Goal: Navigation & Orientation: Find specific page/section

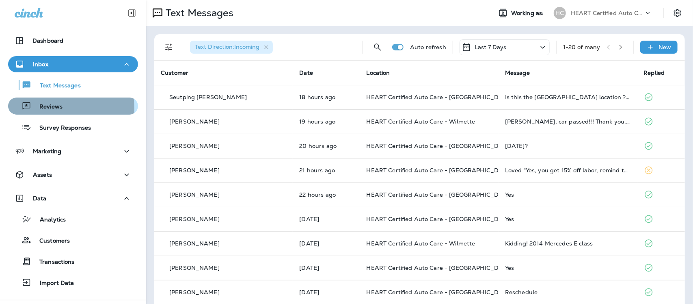
click at [51, 108] on p "Reviews" at bounding box center [46, 107] width 31 height 8
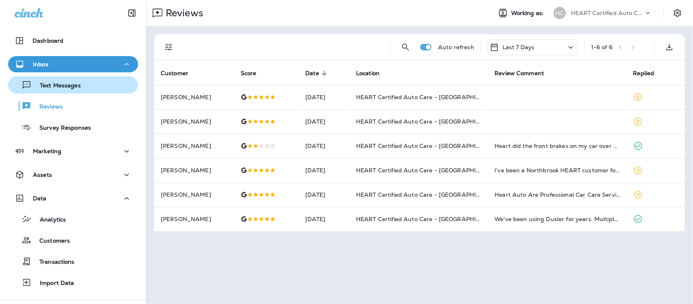
click at [54, 86] on p "Text Messages" at bounding box center [56, 86] width 49 height 8
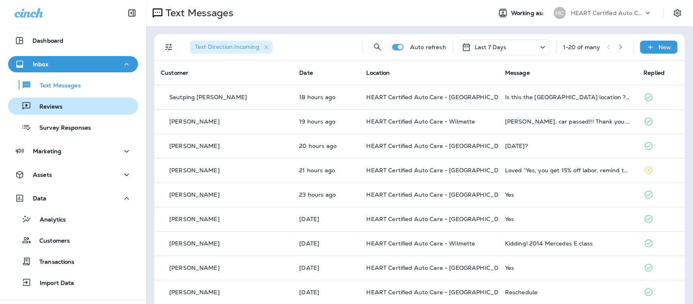
click at [41, 110] on p "Reviews" at bounding box center [46, 107] width 31 height 8
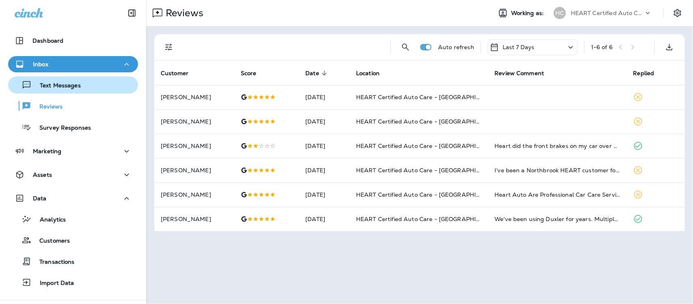
click at [61, 86] on p "Text Messages" at bounding box center [56, 86] width 49 height 8
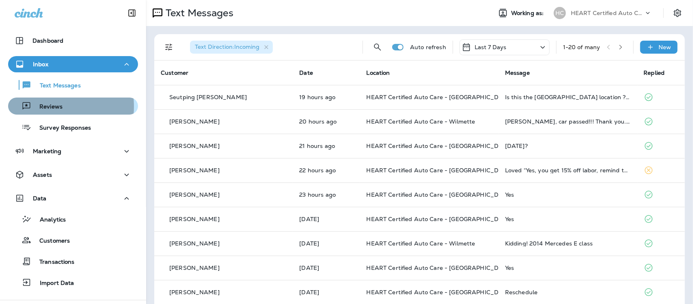
click at [44, 106] on p "Reviews" at bounding box center [46, 107] width 31 height 8
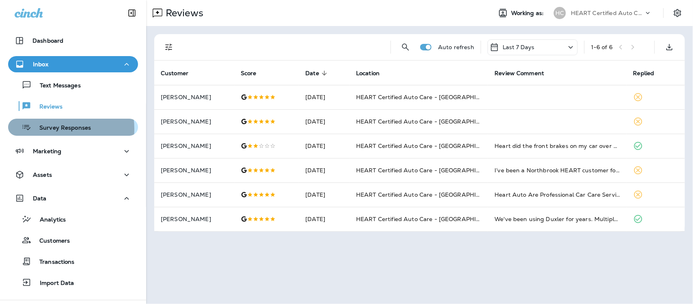
click at [54, 129] on p "Survey Responses" at bounding box center [61, 128] width 60 height 8
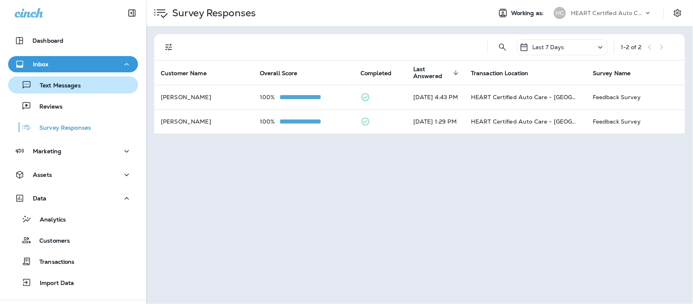
click at [50, 88] on p "Text Messages" at bounding box center [56, 86] width 49 height 8
